Goal: Check status: Check status

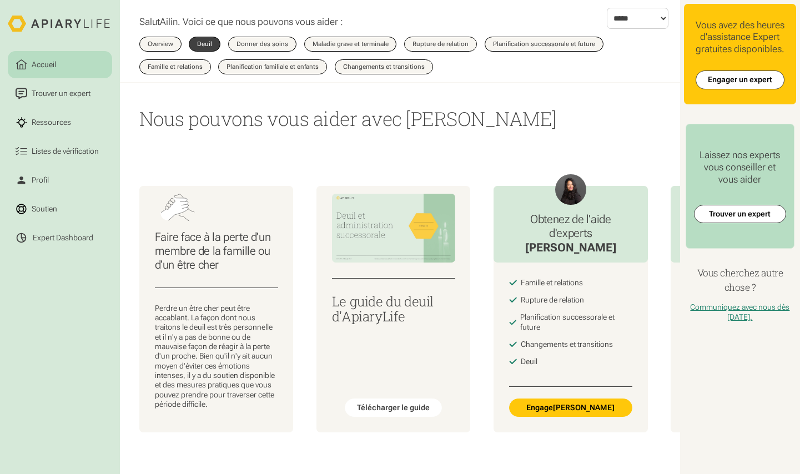
select select "*****"
